Goal: Find specific page/section: Find specific page/section

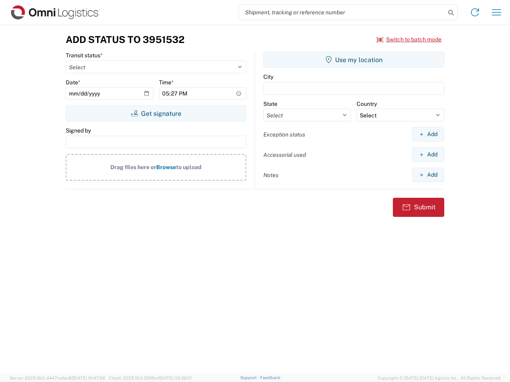
click at [342, 12] on input "search" at bounding box center [342, 12] width 206 height 15
click at [451, 13] on icon at bounding box center [450, 12] width 11 height 11
click at [475, 12] on icon at bounding box center [474, 12] width 13 height 13
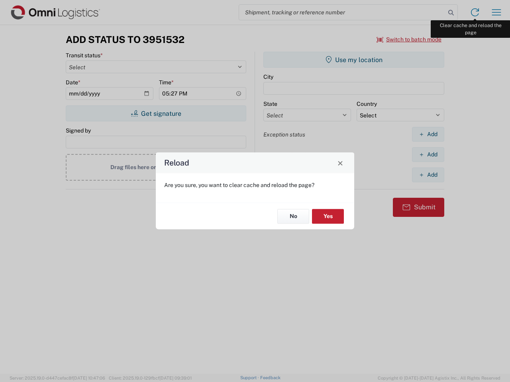
click at [496, 12] on div "Reload Are you sure, you want to clear cache and reload the page? No Yes" at bounding box center [255, 191] width 510 height 382
click at [409, 39] on div "Reload Are you sure, you want to clear cache and reload the page? No Yes" at bounding box center [255, 191] width 510 height 382
click at [156, 113] on div "Reload Are you sure, you want to clear cache and reload the page? No Yes" at bounding box center [255, 191] width 510 height 382
click at [354, 60] on div "Reload Are you sure, you want to clear cache and reload the page? No Yes" at bounding box center [255, 191] width 510 height 382
click at [428, 134] on div "Reload Are you sure, you want to clear cache and reload the page? No Yes" at bounding box center [255, 191] width 510 height 382
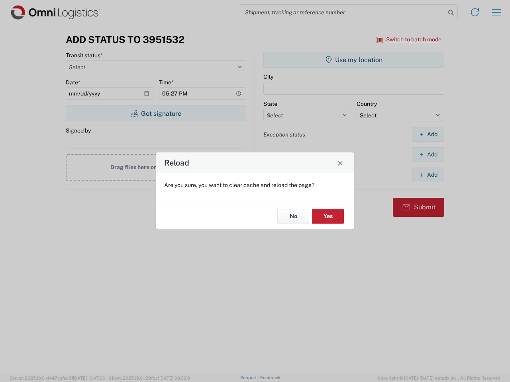
click at [428, 154] on div "Reload Are you sure, you want to clear cache and reload the page? No Yes" at bounding box center [255, 191] width 510 height 382
click at [428, 175] on div "Reload Are you sure, you want to clear cache and reload the page? No Yes" at bounding box center [255, 191] width 510 height 382
